Goal: Find specific page/section: Find specific page/section

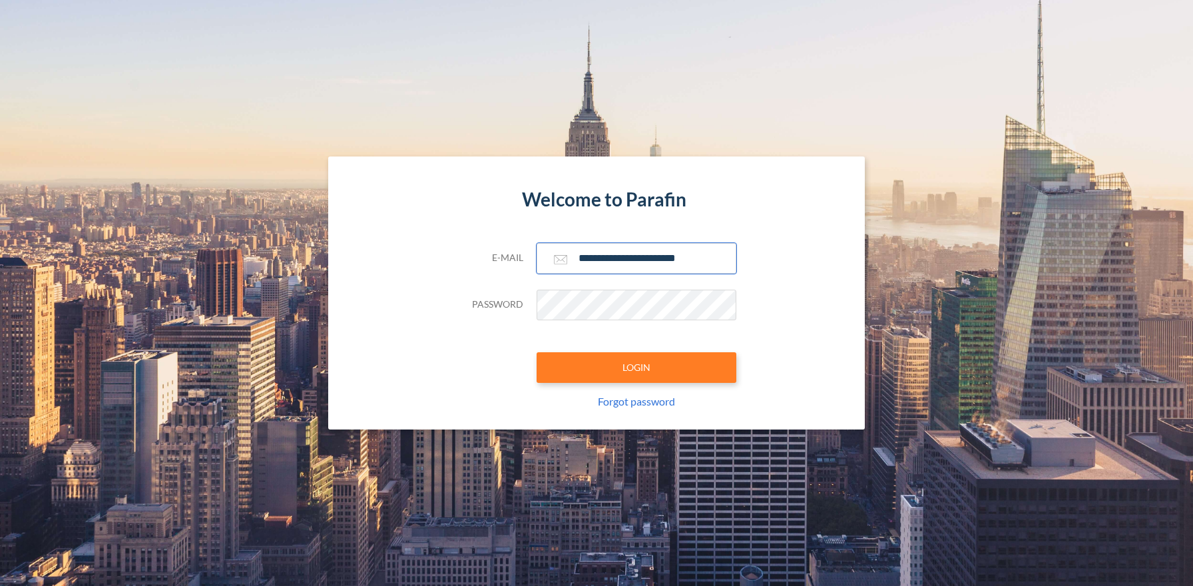
type input "**********"
click at [636, 367] on button "LOGIN" at bounding box center [637, 367] width 200 height 31
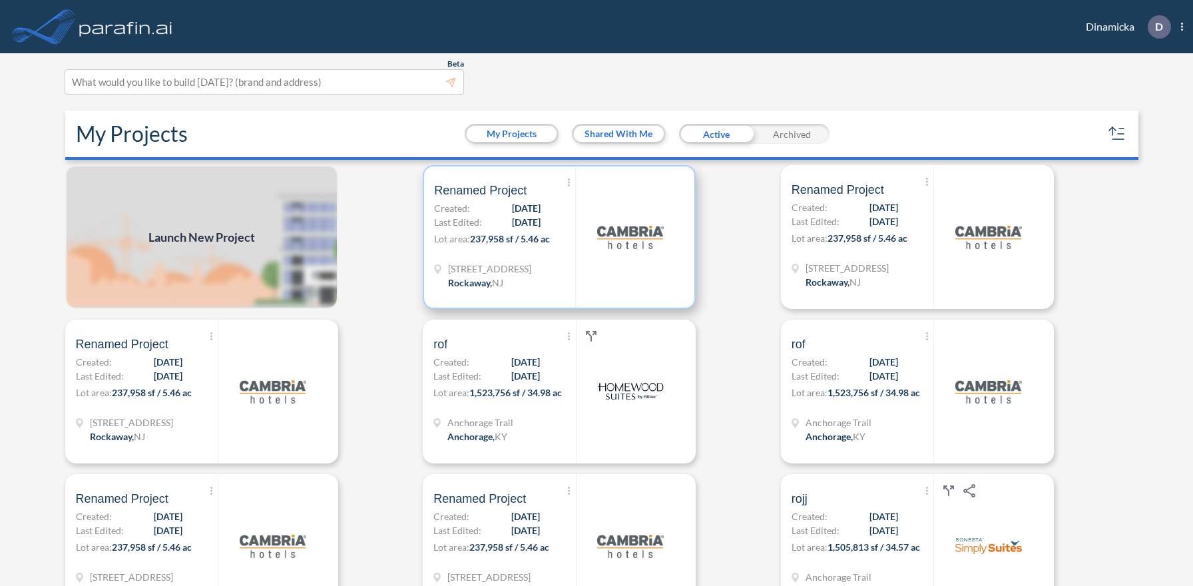
scroll to position [3, 0]
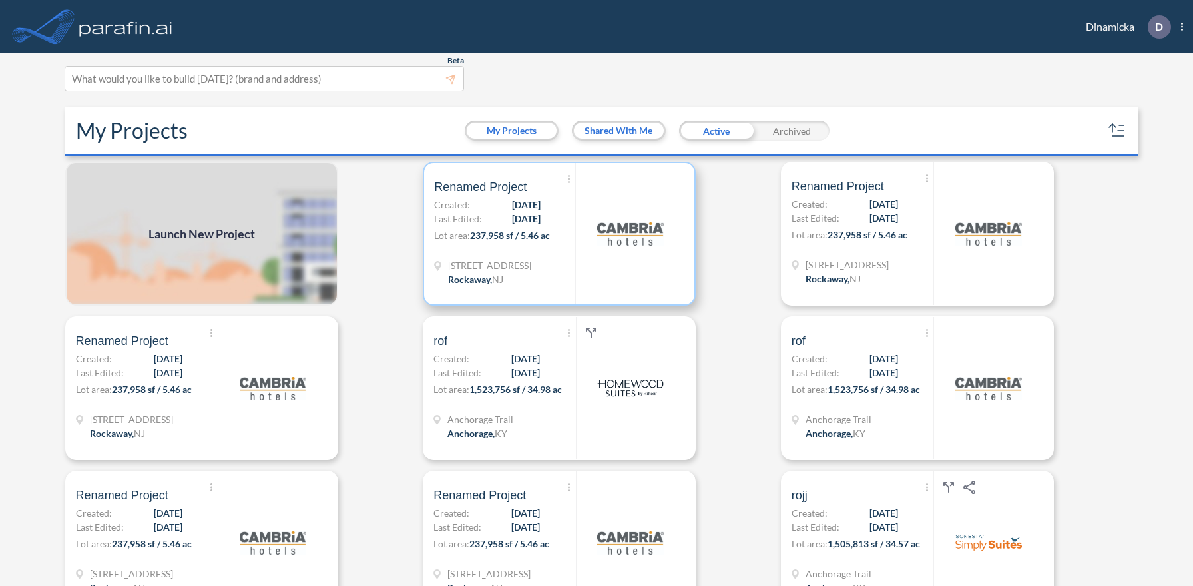
click at [559, 233] on p "Lot area: 237,958 sf / 5.46 ac" at bounding box center [504, 237] width 141 height 19
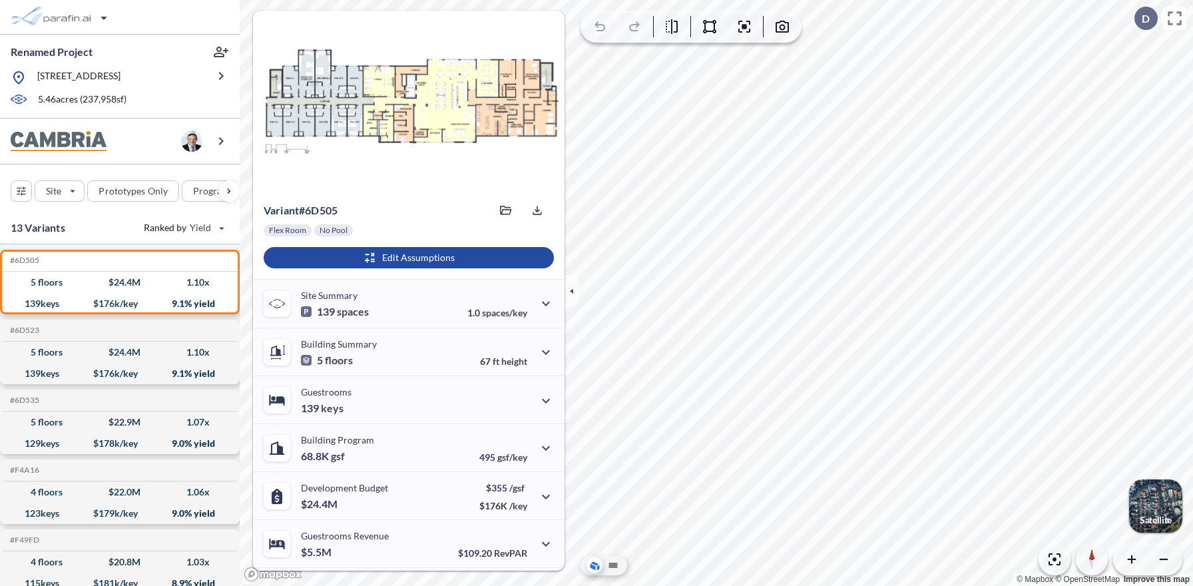
scroll to position [93, 0]
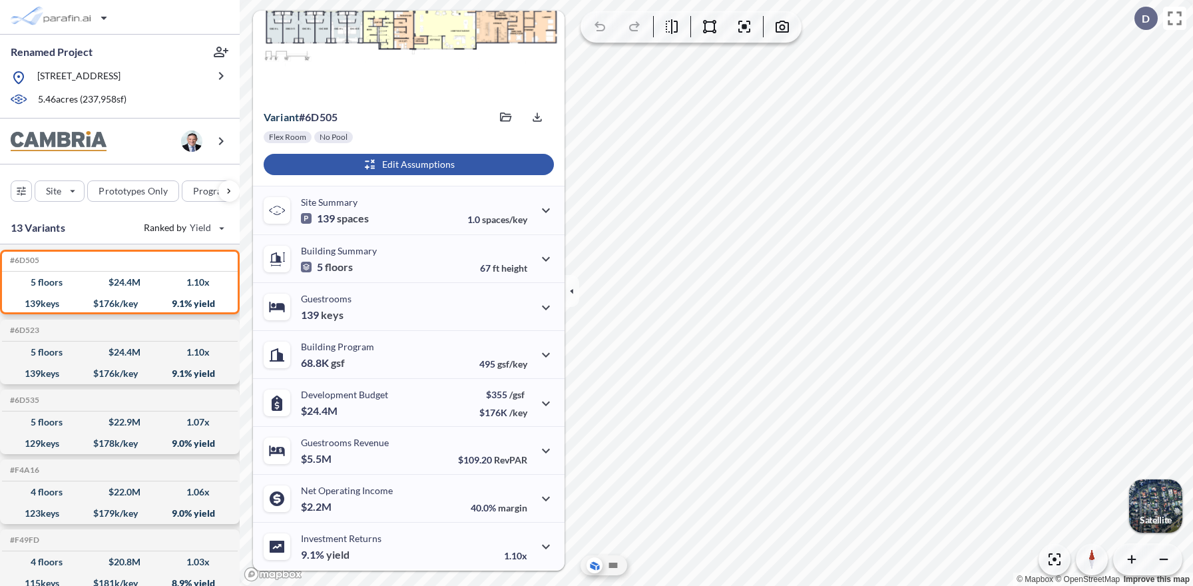
click at [407, 164] on div "button" at bounding box center [409, 164] width 290 height 21
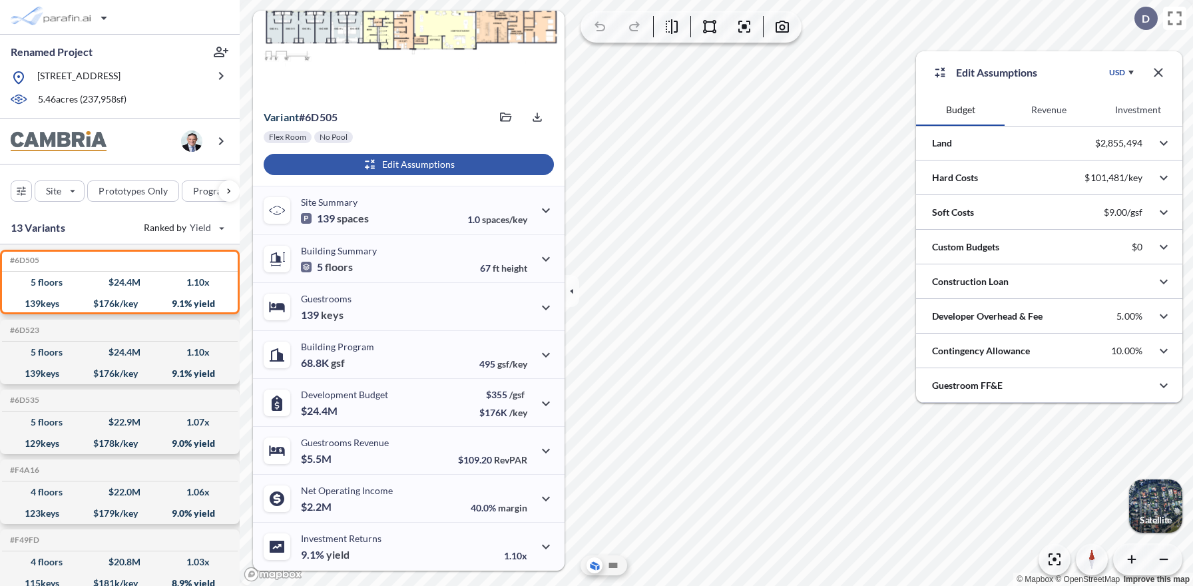
click at [1049, 110] on button "Revenue" at bounding box center [1049, 110] width 89 height 32
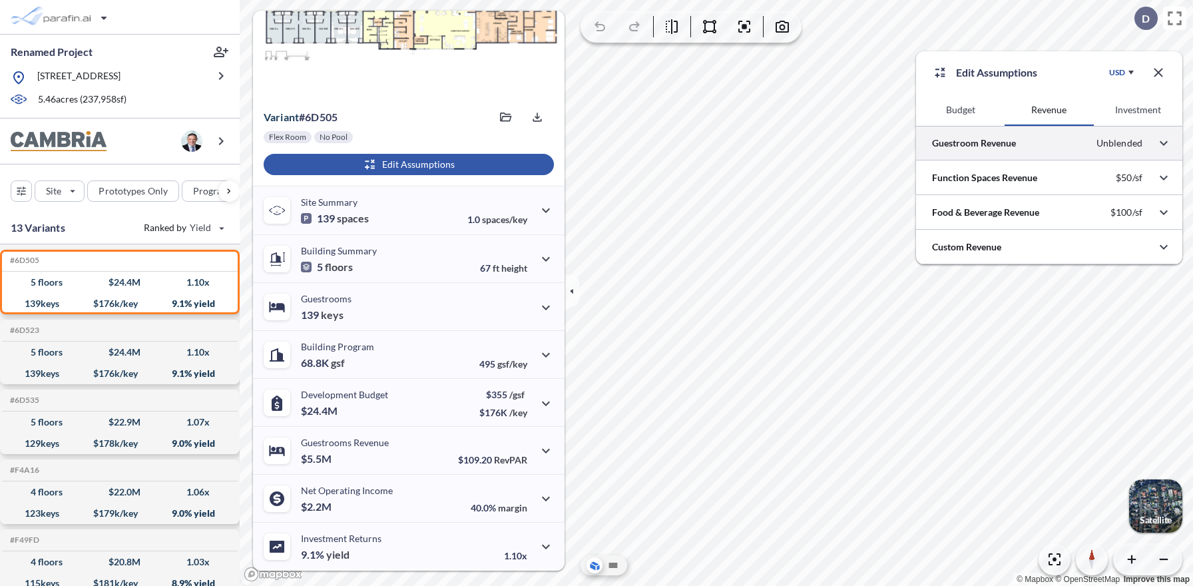
click at [1049, 143] on div at bounding box center [1049, 143] width 266 height 34
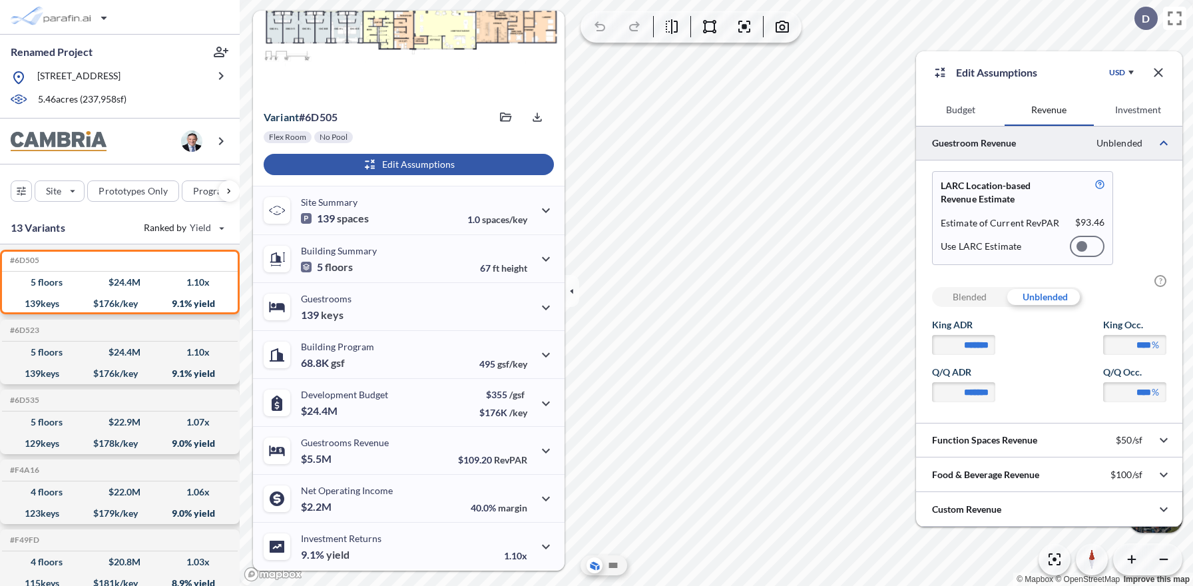
click at [1087, 246] on div at bounding box center [1087, 246] width 35 height 21
